Goal: Task Accomplishment & Management: Complete application form

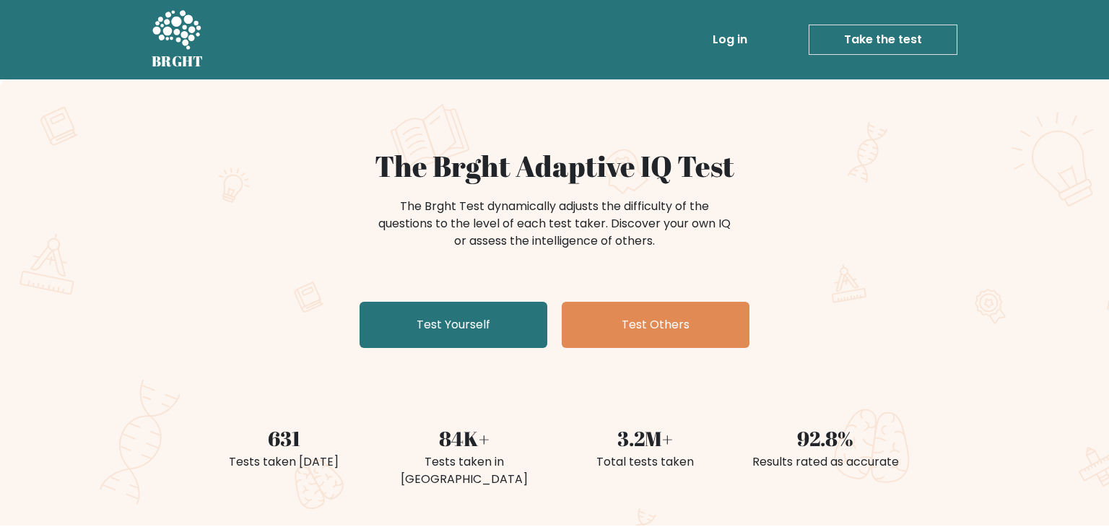
click at [512, 353] on div "The Brght Adaptive IQ Test The Brght Test dynamically adjusts the difficulty of…" at bounding box center [554, 251] width 722 height 205
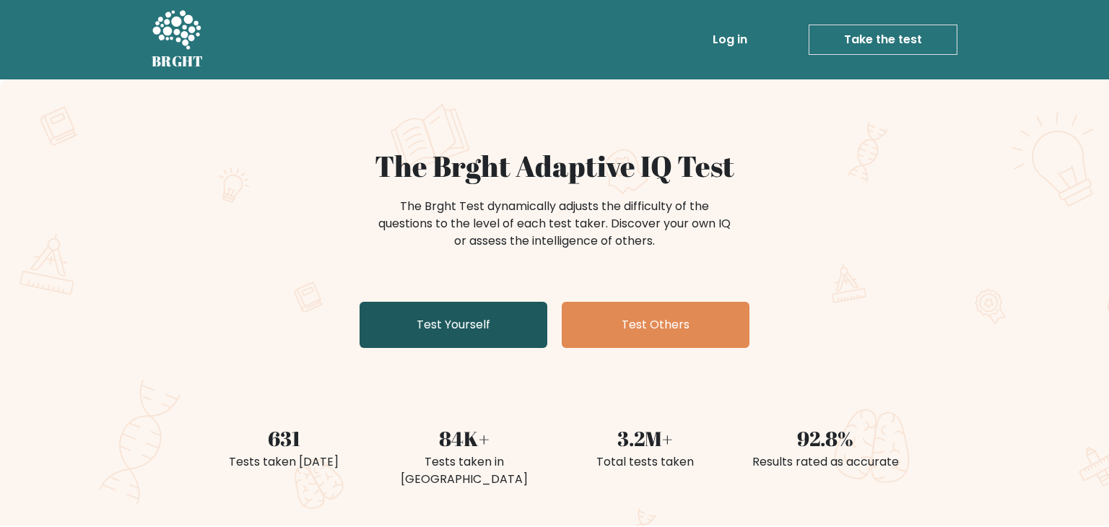
click at [507, 345] on link "Test Yourself" at bounding box center [453, 325] width 188 height 46
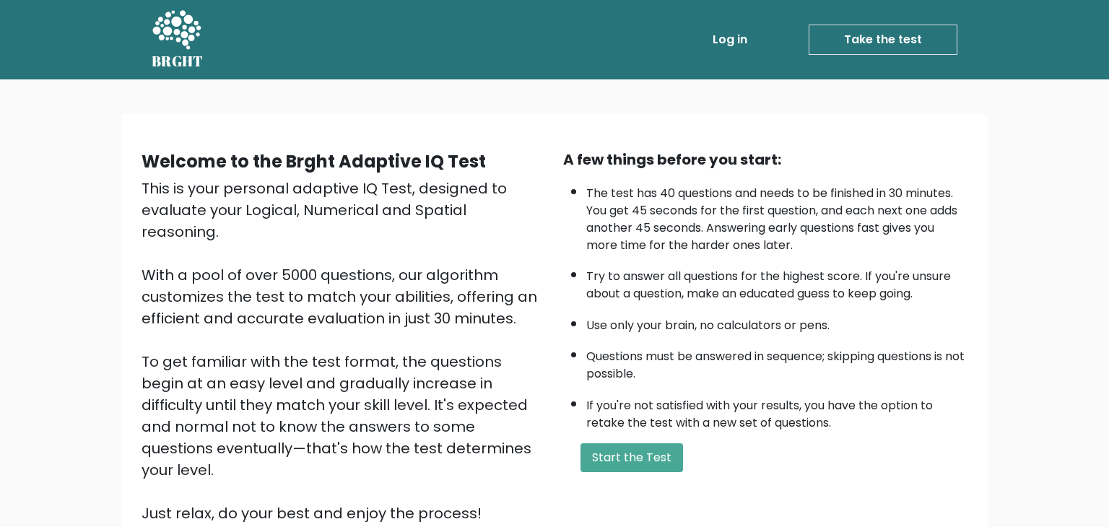
click at [593, 435] on div "A few things before you start: The test has 40 questions and needs to be finish…" at bounding box center [765, 336] width 422 height 375
click at [596, 450] on button "Start the Test" at bounding box center [631, 457] width 102 height 29
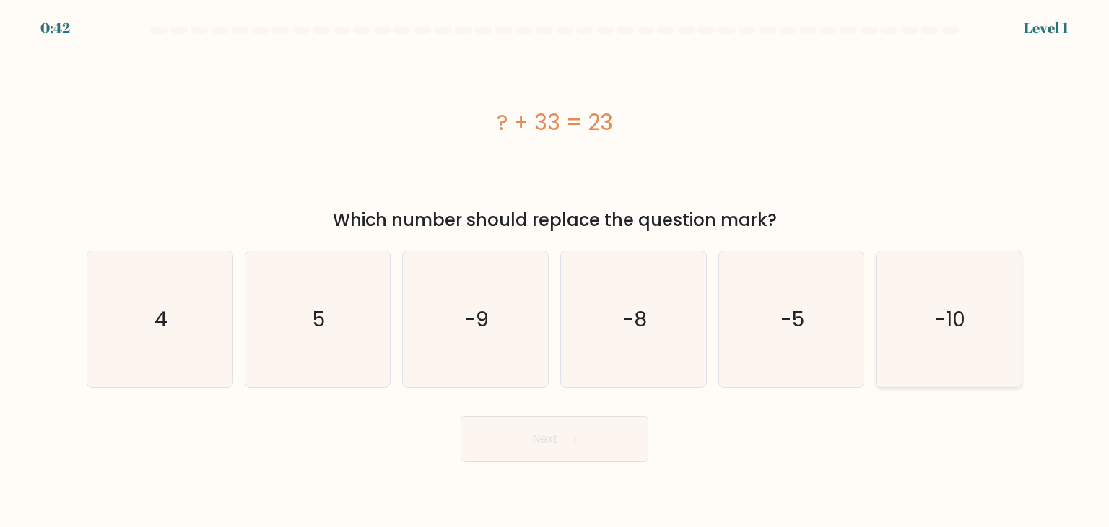
click at [881, 317] on icon "-10" at bounding box center [949, 319] width 136 height 136
click at [555, 271] on input "f. -10" at bounding box center [554, 266] width 1 height 7
radio input "true"
click at [567, 451] on button "Next" at bounding box center [554, 439] width 188 height 46
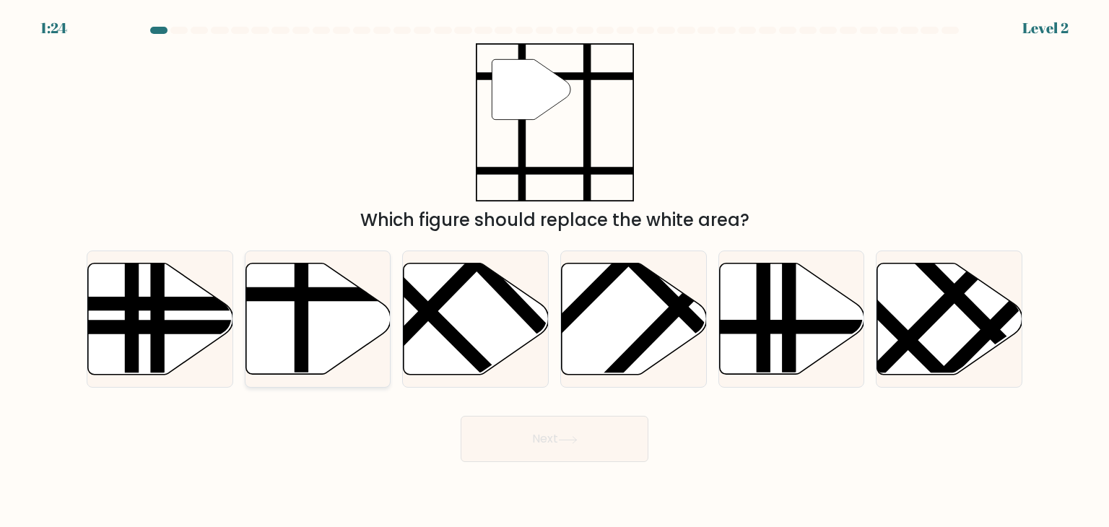
click at [333, 313] on icon at bounding box center [317, 318] width 145 height 111
click at [554, 271] on input "b." at bounding box center [554, 266] width 1 height 7
radio input "true"
click at [548, 443] on button "Next" at bounding box center [554, 439] width 188 height 46
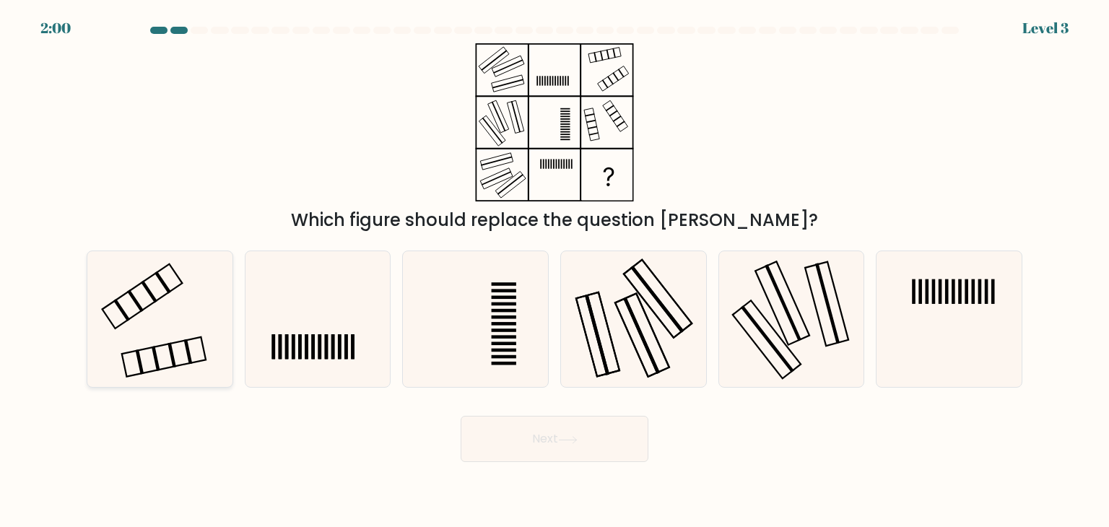
click at [149, 331] on icon at bounding box center [160, 319] width 136 height 136
click at [554, 271] on input "a." at bounding box center [554, 266] width 1 height 7
radio input "true"
click at [495, 446] on button "Next" at bounding box center [554, 439] width 188 height 46
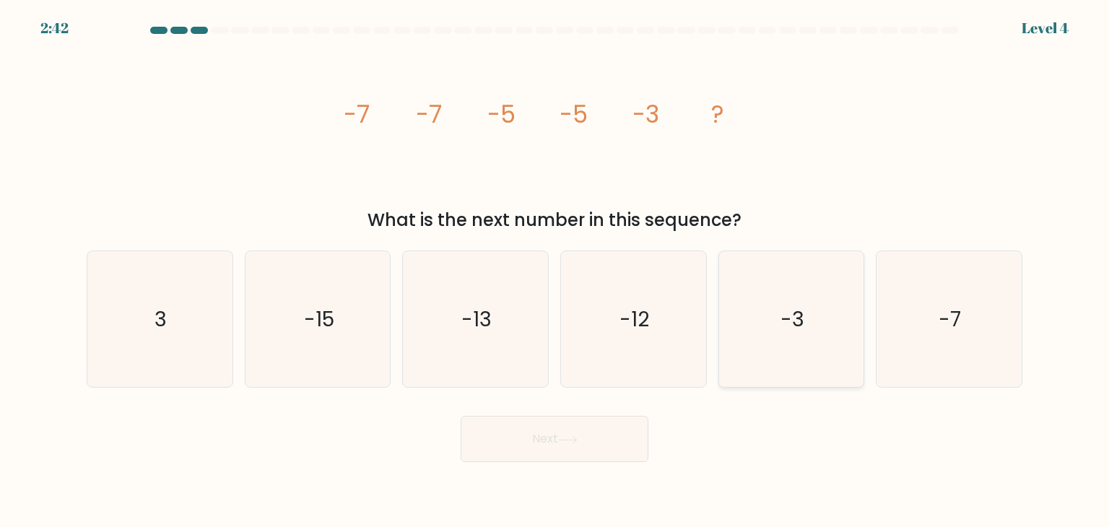
click at [844, 358] on icon "-3" at bounding box center [791, 319] width 136 height 136
click at [555, 271] on input "e. -3" at bounding box center [554, 266] width 1 height 7
radio input "true"
click at [533, 440] on button "Next" at bounding box center [554, 439] width 188 height 46
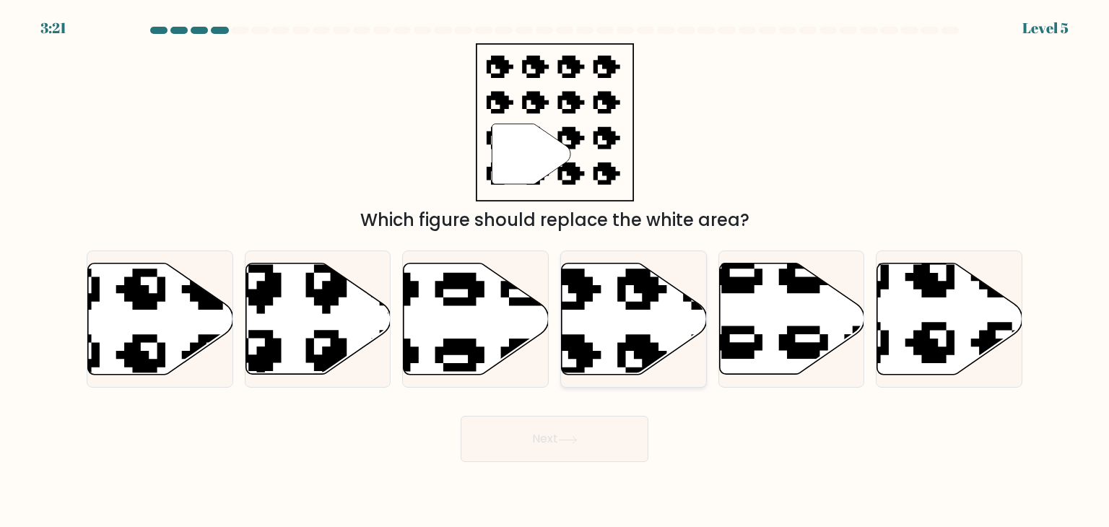
click at [585, 358] on icon at bounding box center [674, 256] width 246 height 238
click at [555, 271] on input "d." at bounding box center [554, 266] width 1 height 7
radio input "true"
click at [556, 424] on button "Next" at bounding box center [554, 439] width 188 height 46
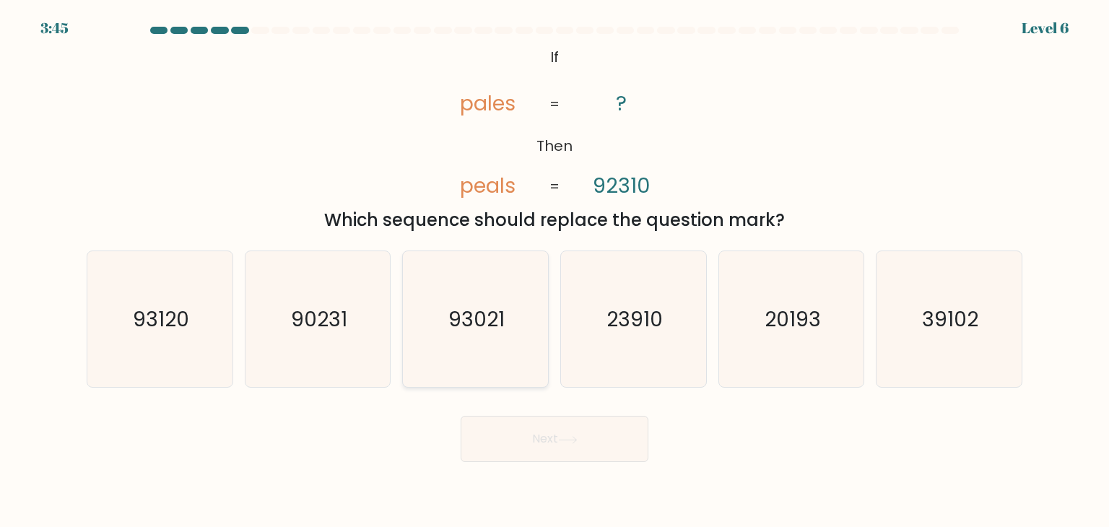
click at [422, 294] on icon "93021" at bounding box center [475, 319] width 136 height 136
click at [554, 271] on input "c. 93021" at bounding box center [554, 266] width 1 height 7
radio input "true"
click at [148, 355] on icon "93120" at bounding box center [160, 319] width 136 height 136
click at [554, 271] on input "a. 93120" at bounding box center [554, 266] width 1 height 7
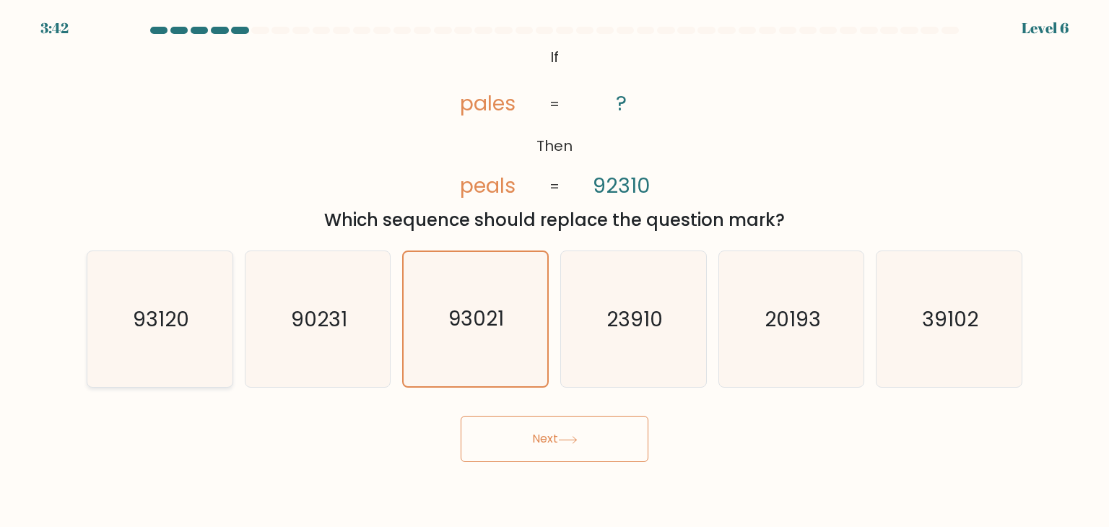
radio input "true"
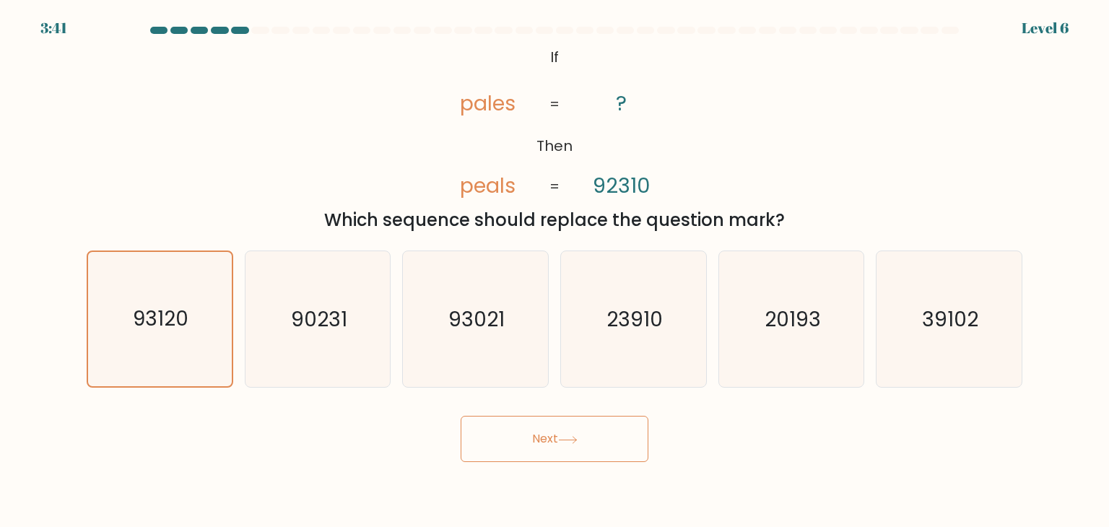
click at [538, 450] on button "Next" at bounding box center [554, 439] width 188 height 46
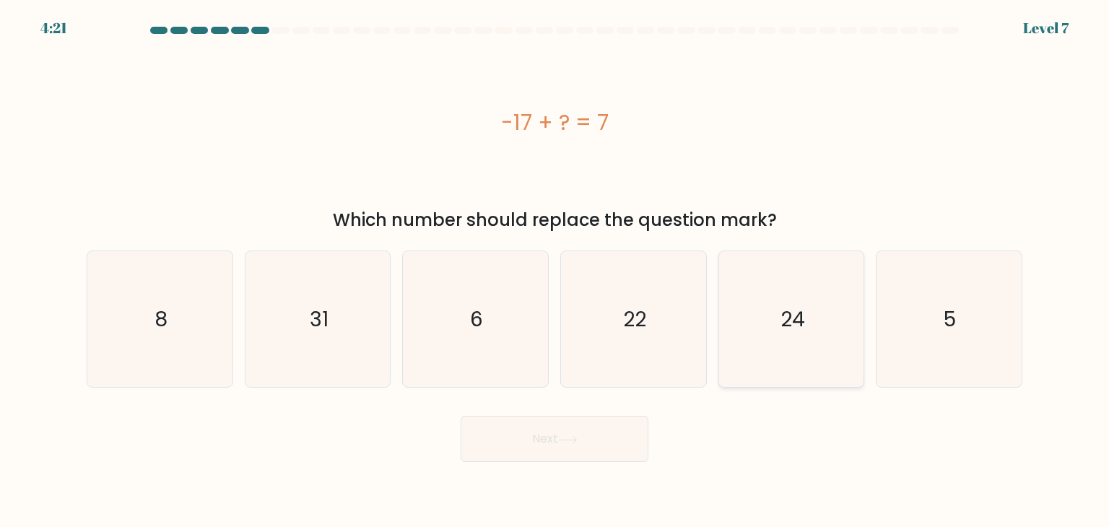
click at [807, 380] on icon "24" at bounding box center [791, 319] width 136 height 136
click at [555, 271] on input "e. 24" at bounding box center [554, 266] width 1 height 7
radio input "true"
click at [583, 429] on button "Next" at bounding box center [554, 439] width 188 height 46
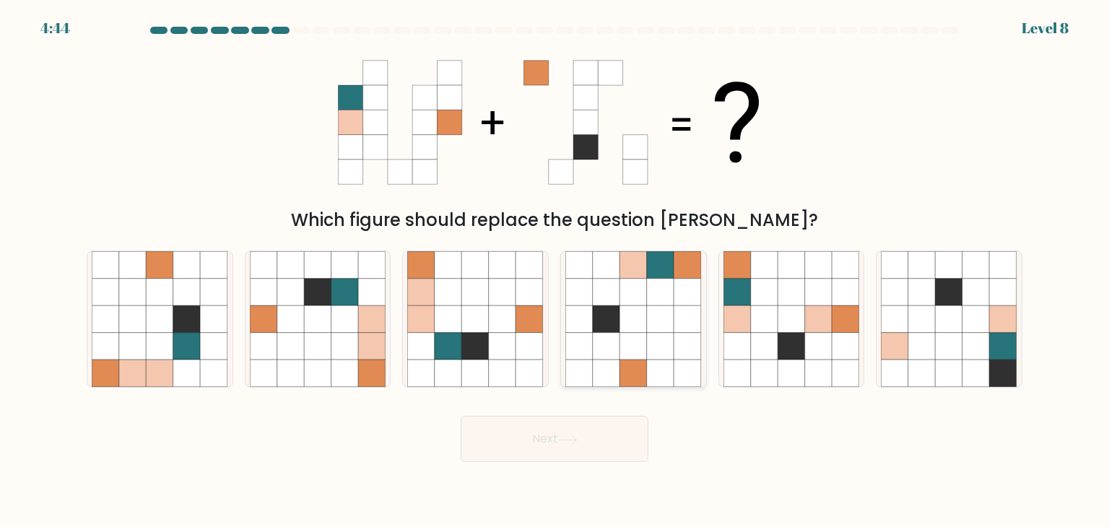
click at [648, 344] on icon at bounding box center [660, 346] width 27 height 27
click at [555, 271] on input "d." at bounding box center [554, 266] width 1 height 7
radio input "true"
click at [582, 445] on button "Next" at bounding box center [554, 439] width 188 height 46
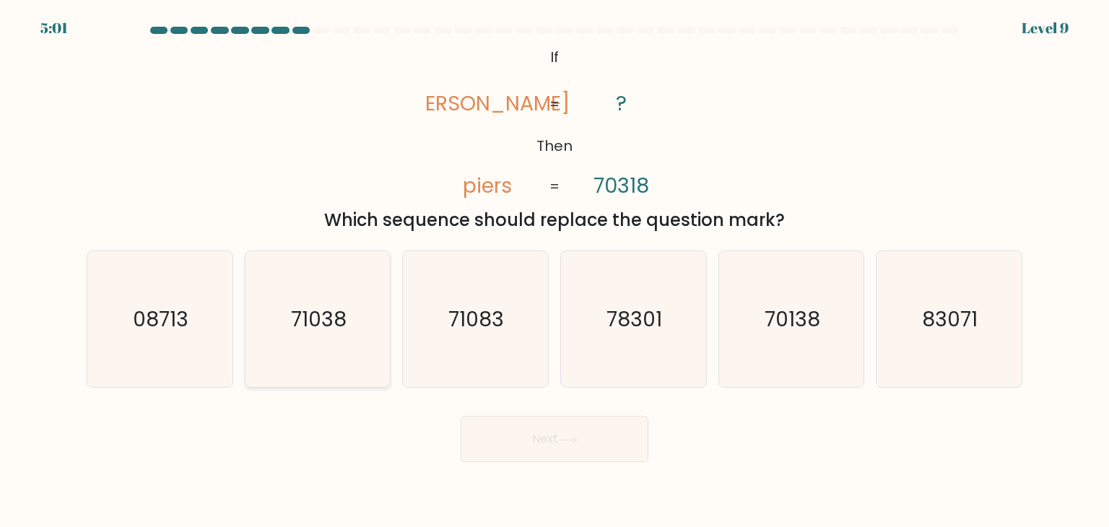
click at [307, 370] on icon "71038" at bounding box center [318, 319] width 136 height 136
click at [554, 271] on input "b. 71038" at bounding box center [554, 266] width 1 height 7
radio input "true"
click at [562, 445] on button "Next" at bounding box center [554, 439] width 188 height 46
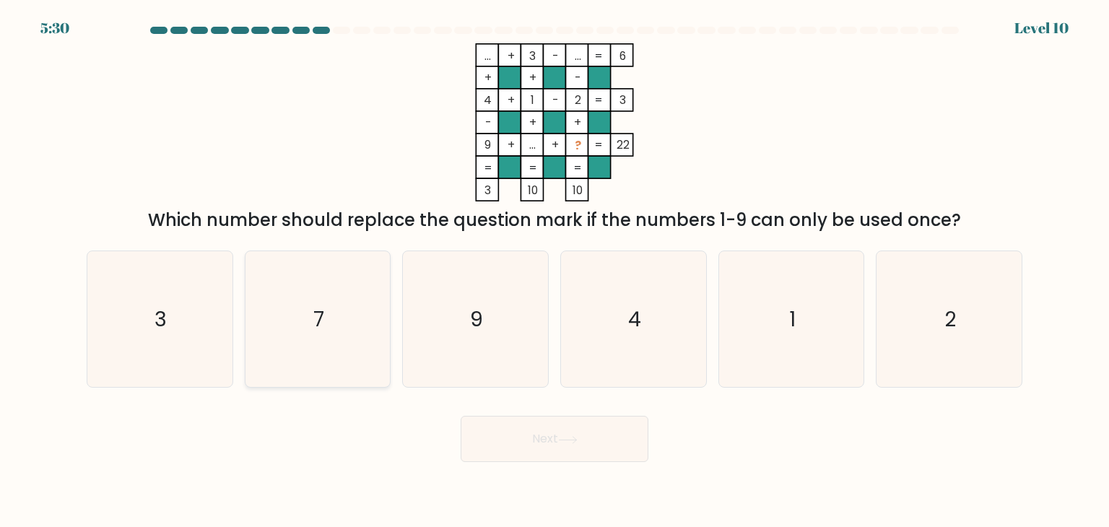
click at [341, 295] on icon "7" at bounding box center [318, 319] width 136 height 136
click at [554, 271] on input "b. 7" at bounding box center [554, 266] width 1 height 7
radio input "true"
click at [505, 438] on button "Next" at bounding box center [554, 439] width 188 height 46
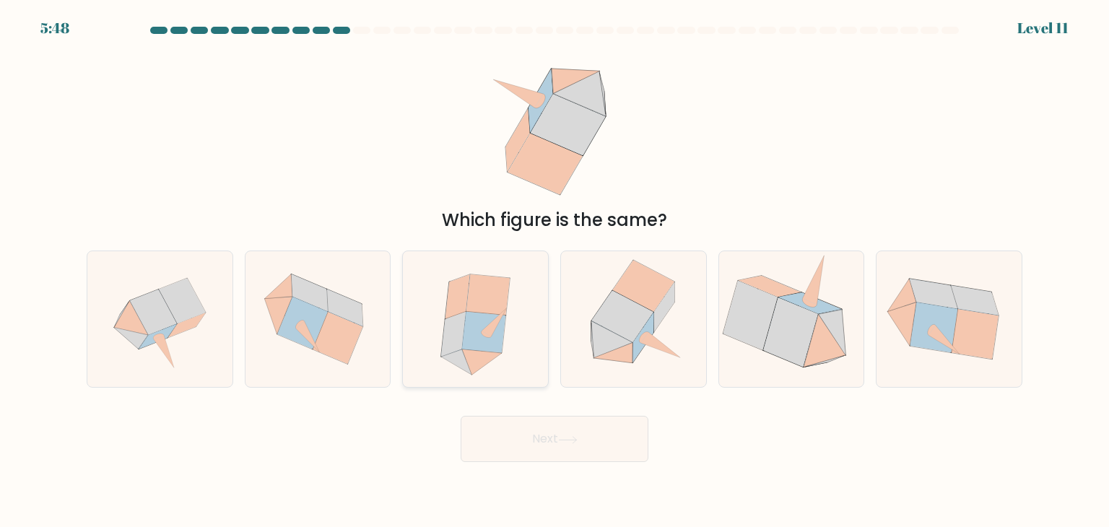
click at [484, 346] on icon at bounding box center [484, 332] width 44 height 41
click at [554, 271] on input "c." at bounding box center [554, 266] width 1 height 7
radio input "true"
click at [517, 435] on button "Next" at bounding box center [554, 439] width 188 height 46
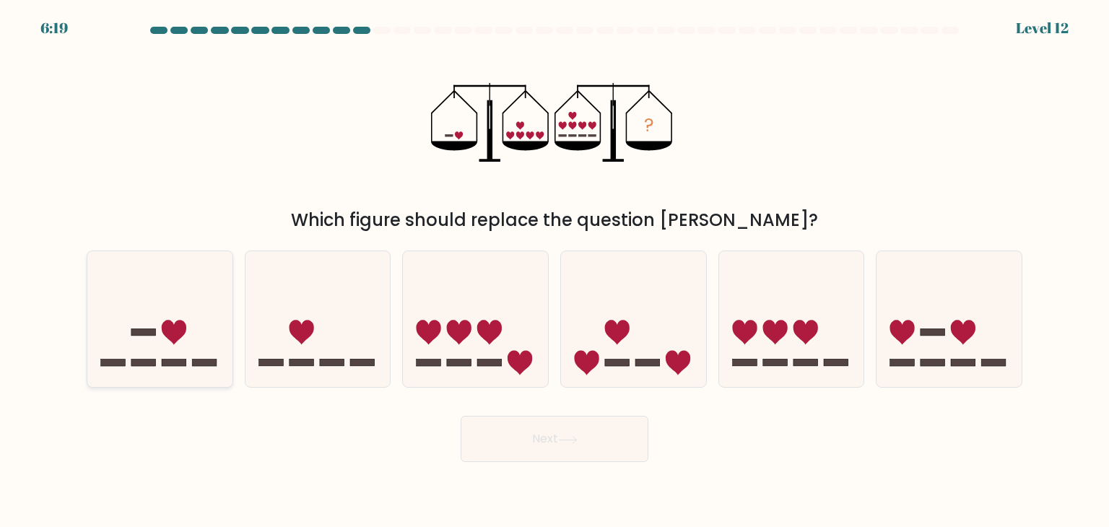
click at [188, 386] on div at bounding box center [160, 318] width 147 height 137
click at [554, 271] on input "a." at bounding box center [554, 266] width 1 height 7
radio input "true"
click at [606, 442] on button "Next" at bounding box center [554, 439] width 188 height 46
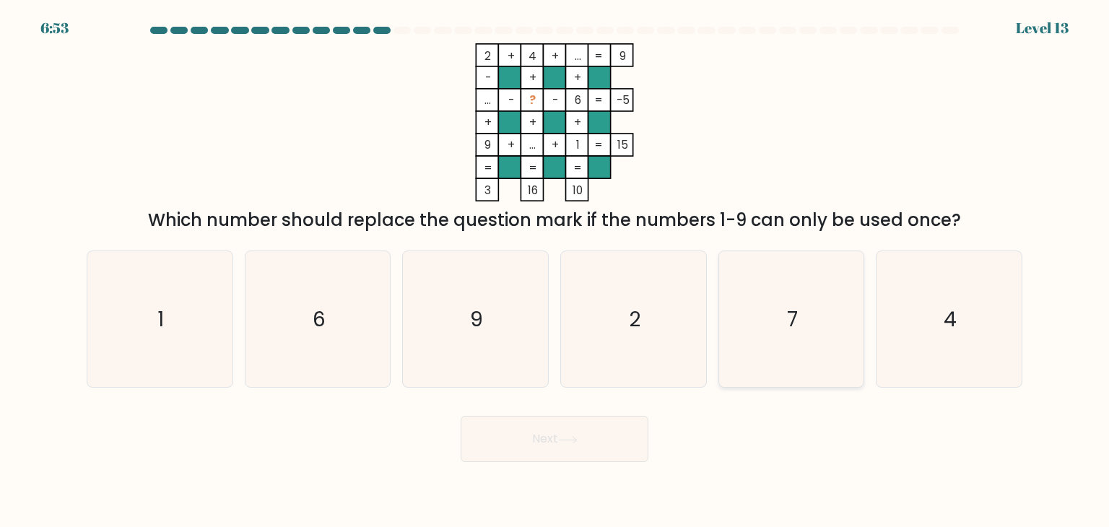
click at [756, 315] on icon "7" at bounding box center [791, 319] width 136 height 136
click at [555, 271] on input "e. 7" at bounding box center [554, 266] width 1 height 7
radio input "true"
click at [564, 434] on button "Next" at bounding box center [554, 439] width 188 height 46
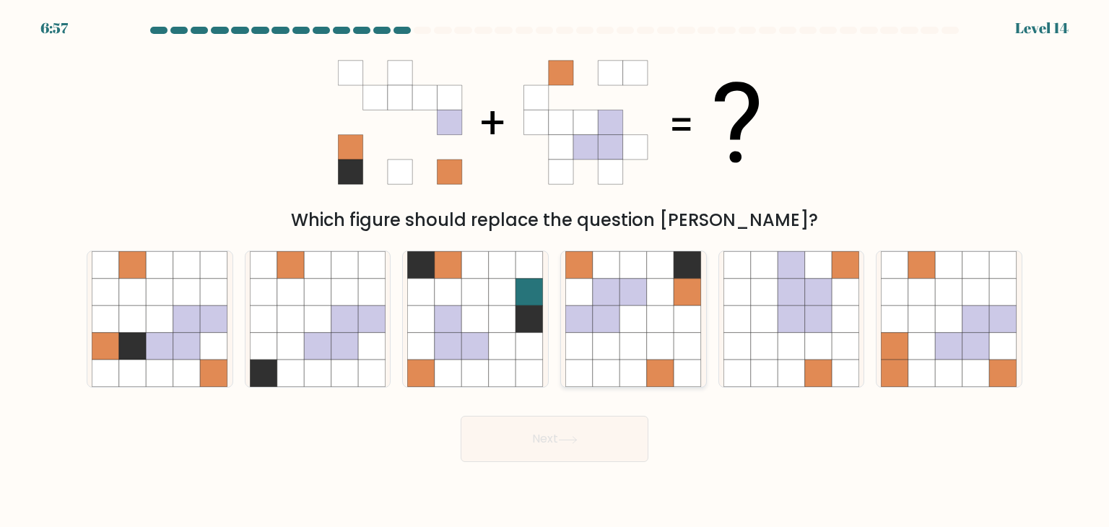
click at [666, 318] on icon at bounding box center [660, 318] width 27 height 27
click at [555, 271] on input "d." at bounding box center [554, 266] width 1 height 7
radio input "true"
click at [554, 432] on button "Next" at bounding box center [554, 439] width 188 height 46
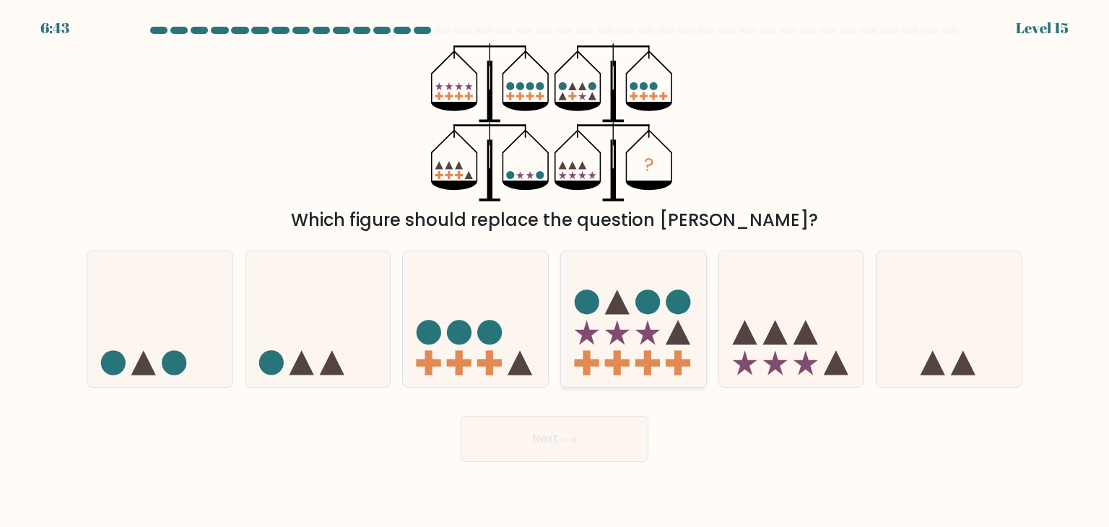
click at [621, 304] on icon at bounding box center [617, 301] width 25 height 25
click at [555, 271] on input "d." at bounding box center [554, 266] width 1 height 7
radio input "true"
click at [520, 334] on icon at bounding box center [475, 319] width 145 height 120
click at [554, 271] on input "c." at bounding box center [554, 266] width 1 height 7
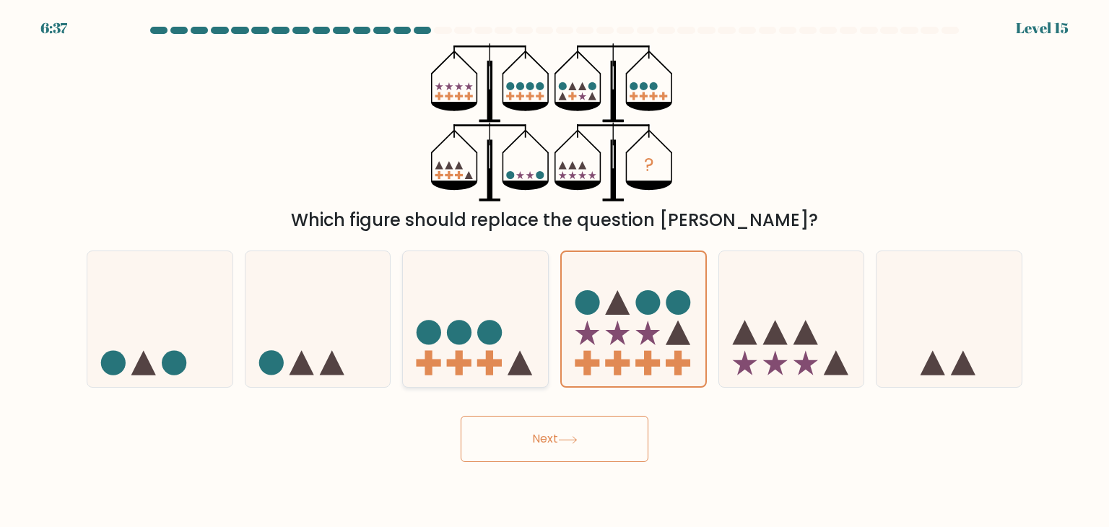
radio input "true"
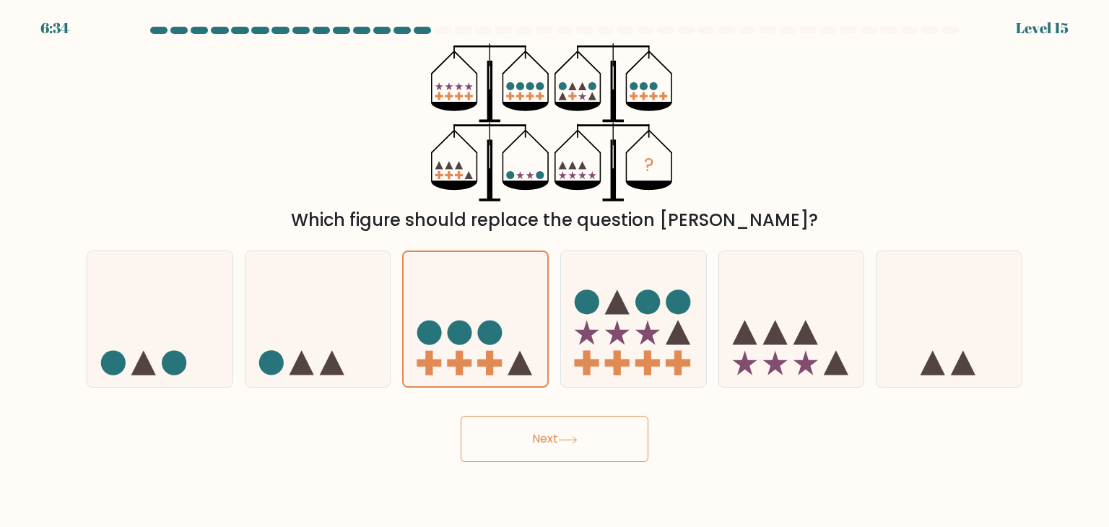
click at [509, 441] on button "Next" at bounding box center [554, 439] width 188 height 46
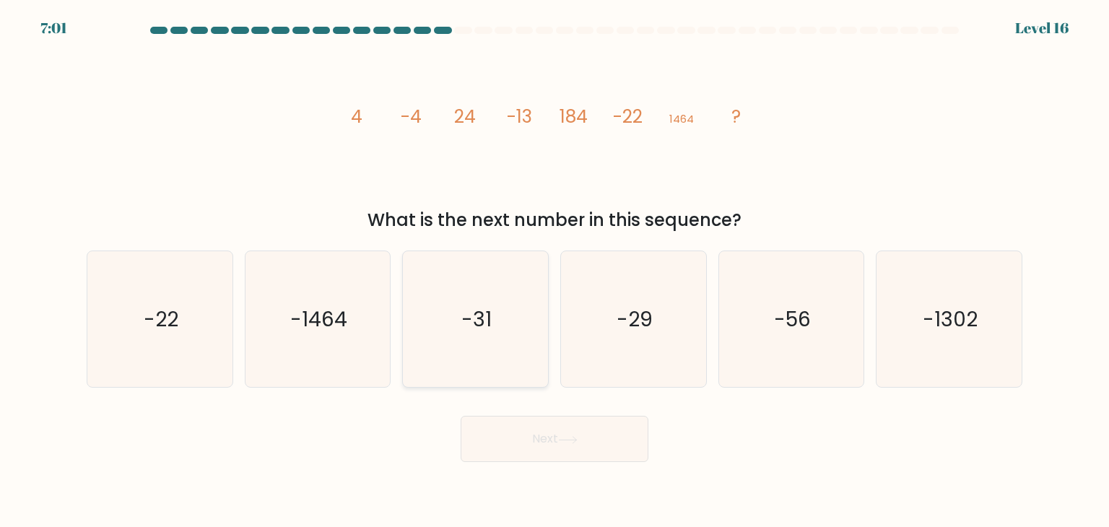
click at [474, 338] on icon "-31" at bounding box center [475, 319] width 136 height 136
click at [554, 271] on input "c. -31" at bounding box center [554, 266] width 1 height 7
radio input "true"
click at [516, 436] on button "Next" at bounding box center [554, 439] width 188 height 46
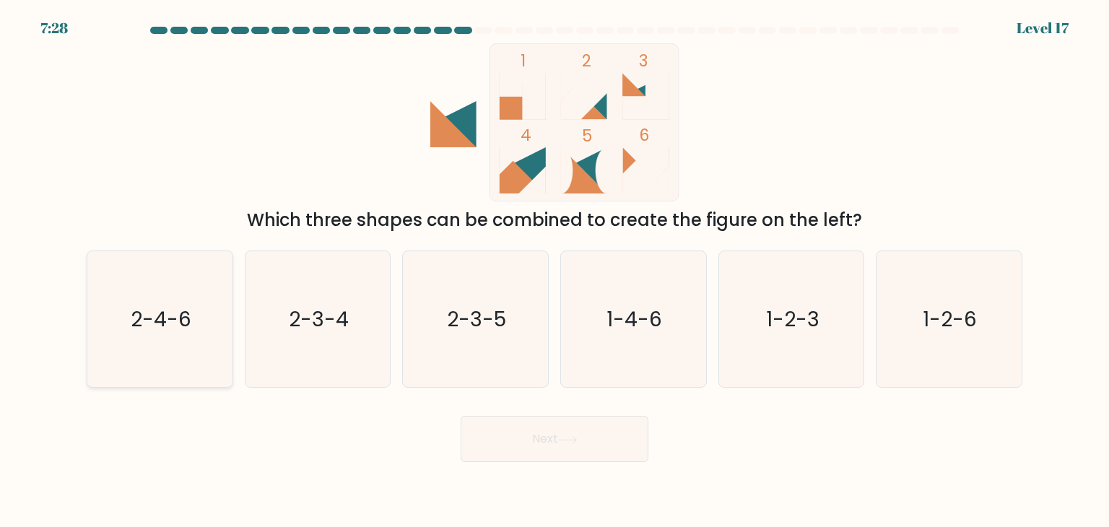
click at [232, 315] on div "2-4-6" at bounding box center [160, 318] width 147 height 137
click at [554, 271] on input "a. 2-4-6" at bounding box center [554, 266] width 1 height 7
radio input "true"
click at [572, 447] on button "Next" at bounding box center [554, 439] width 188 height 46
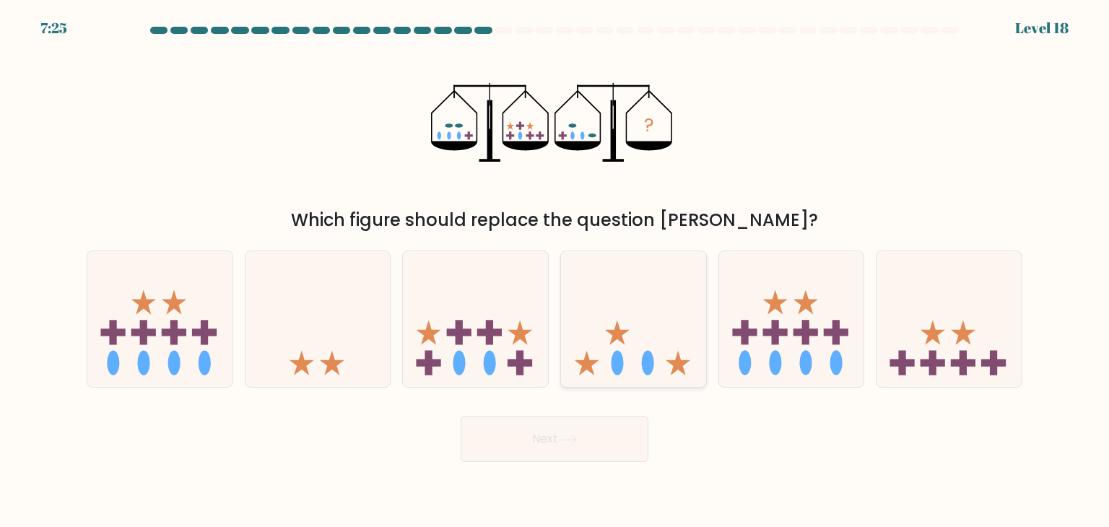
click at [696, 286] on icon at bounding box center [633, 319] width 145 height 120
click at [555, 271] on input "d." at bounding box center [554, 266] width 1 height 7
radio input "true"
click at [597, 435] on button "Next" at bounding box center [554, 439] width 188 height 46
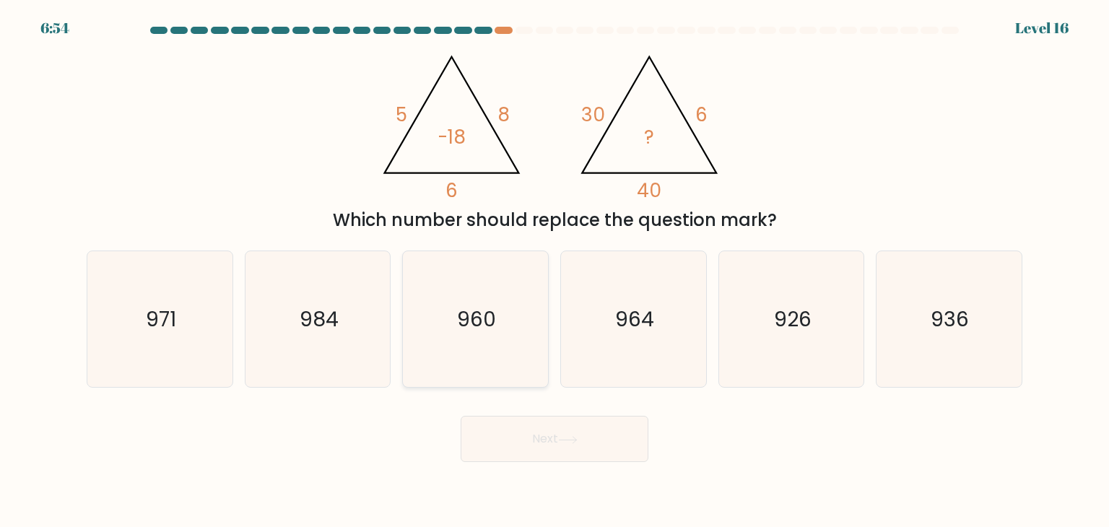
click at [452, 331] on icon "960" at bounding box center [475, 319] width 136 height 136
click at [554, 271] on input "c. 960" at bounding box center [554, 266] width 1 height 7
radio input "true"
click at [505, 424] on button "Next" at bounding box center [554, 439] width 188 height 46
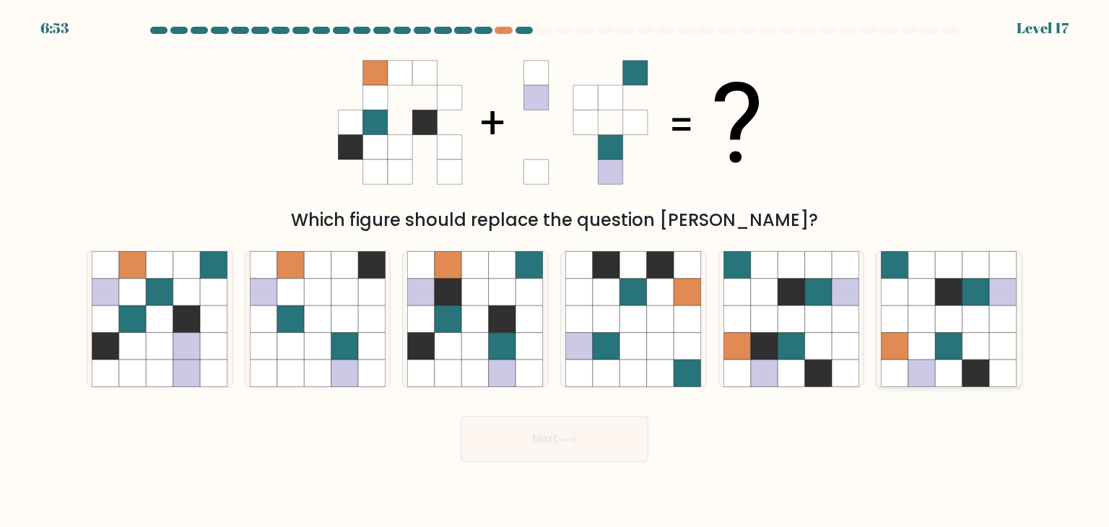
click at [940, 289] on icon at bounding box center [948, 292] width 27 height 27
click at [555, 271] on input "f." at bounding box center [554, 266] width 1 height 7
radio input "true"
click at [581, 436] on button "Next" at bounding box center [554, 439] width 188 height 46
